Goal: Task Accomplishment & Management: Manage account settings

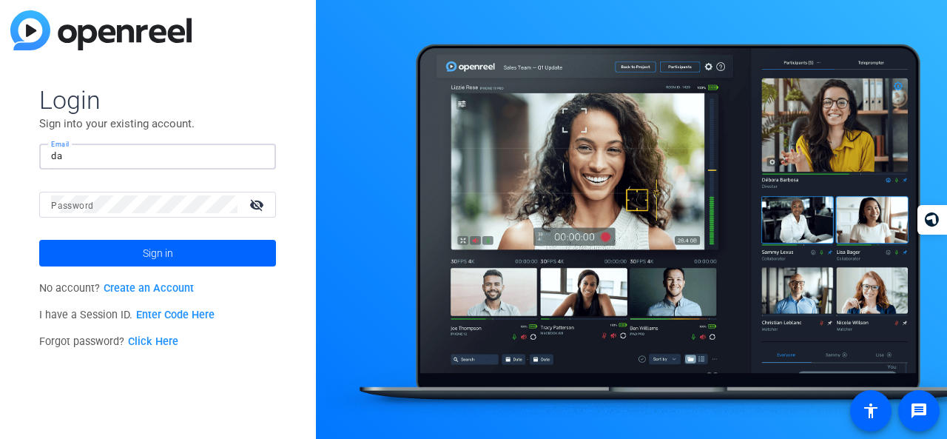
click at [152, 155] on input "da" at bounding box center [157, 156] width 213 height 18
type input "d"
click at [139, 156] on input "Email" at bounding box center [157, 156] width 213 height 18
